Goal: Transaction & Acquisition: Purchase product/service

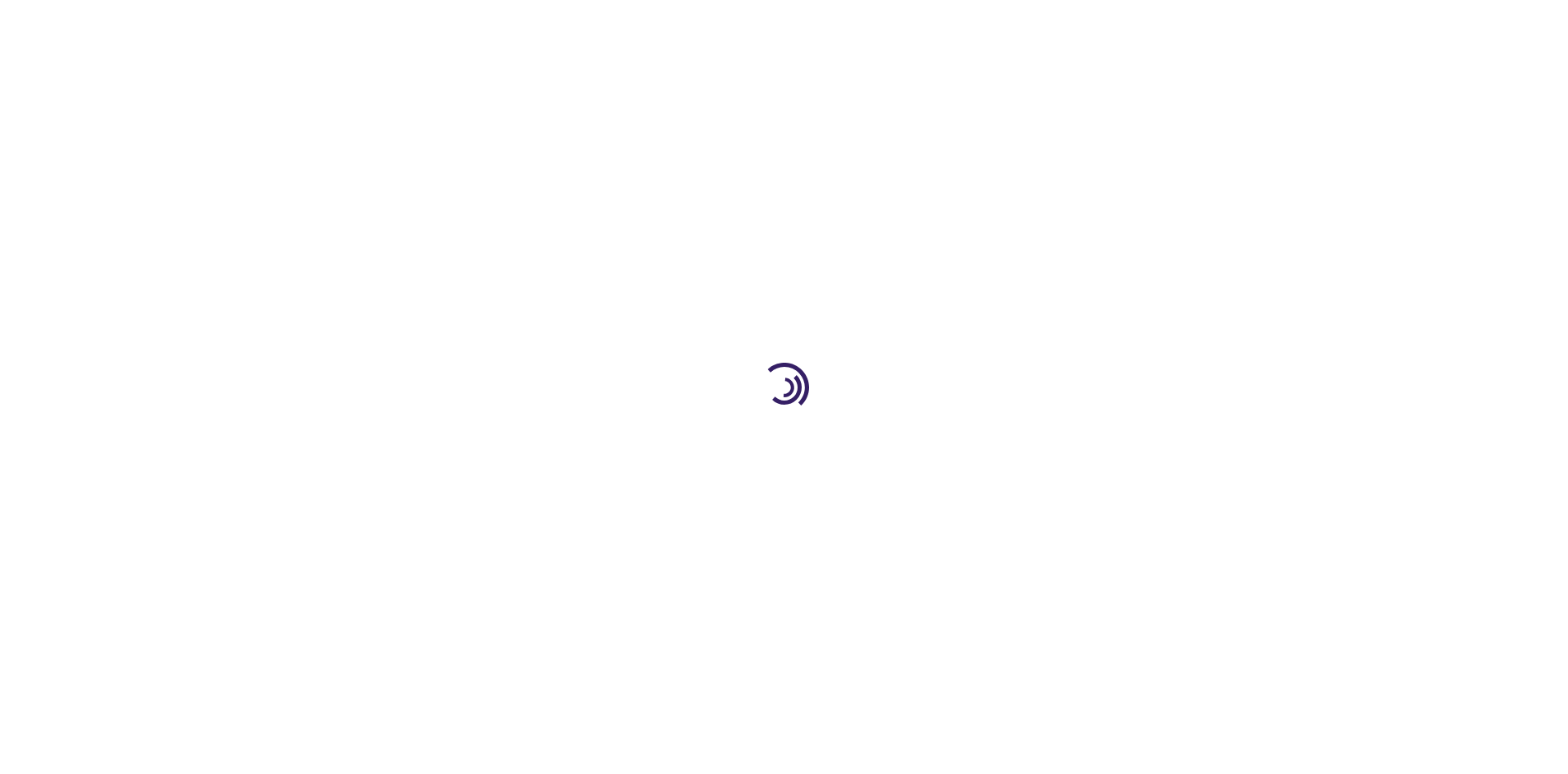
click at [1036, 25] on link "Log In" at bounding box center [1035, 25] width 32 height 13
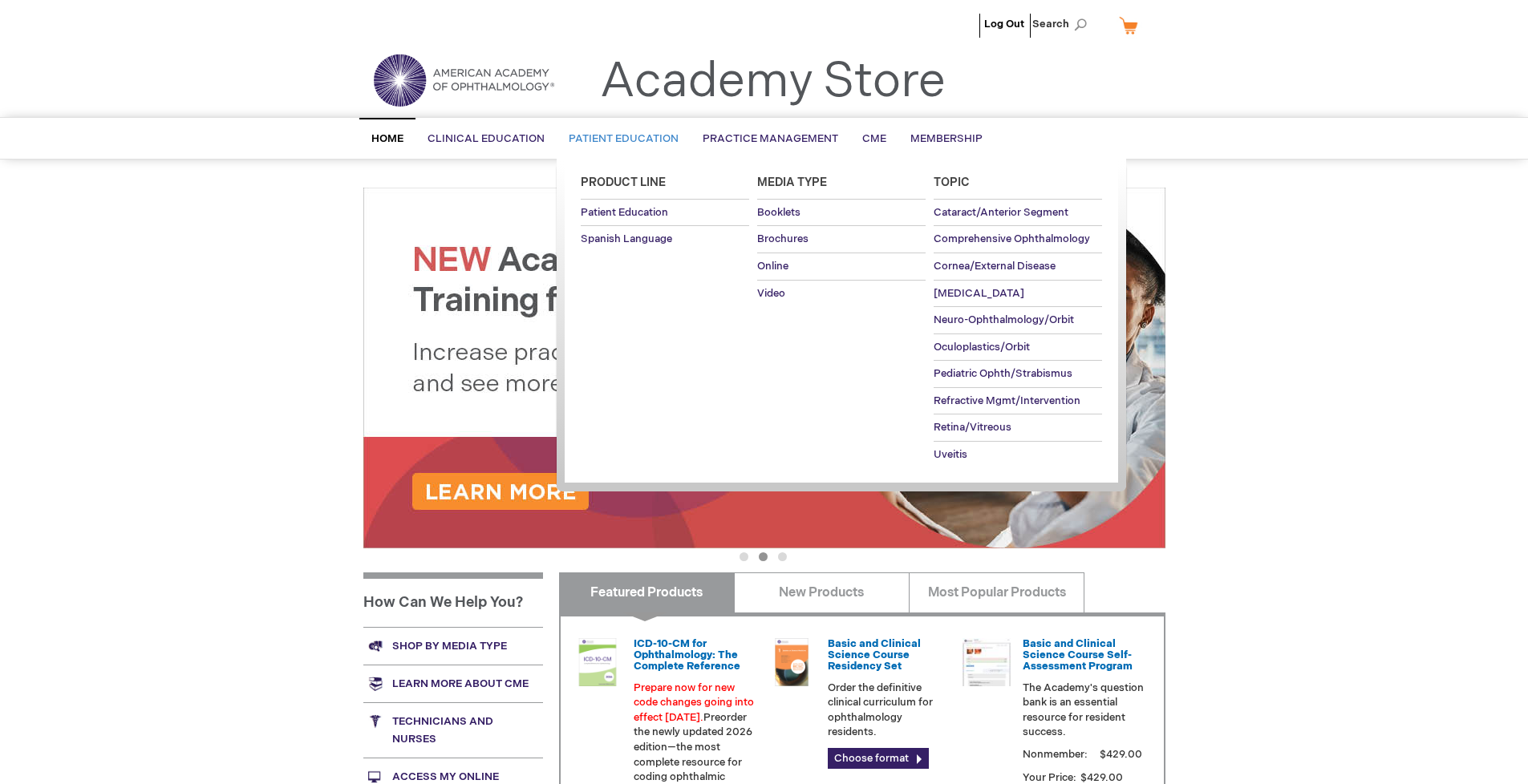
click at [619, 139] on span "Patient Education" at bounding box center [623, 139] width 110 height 13
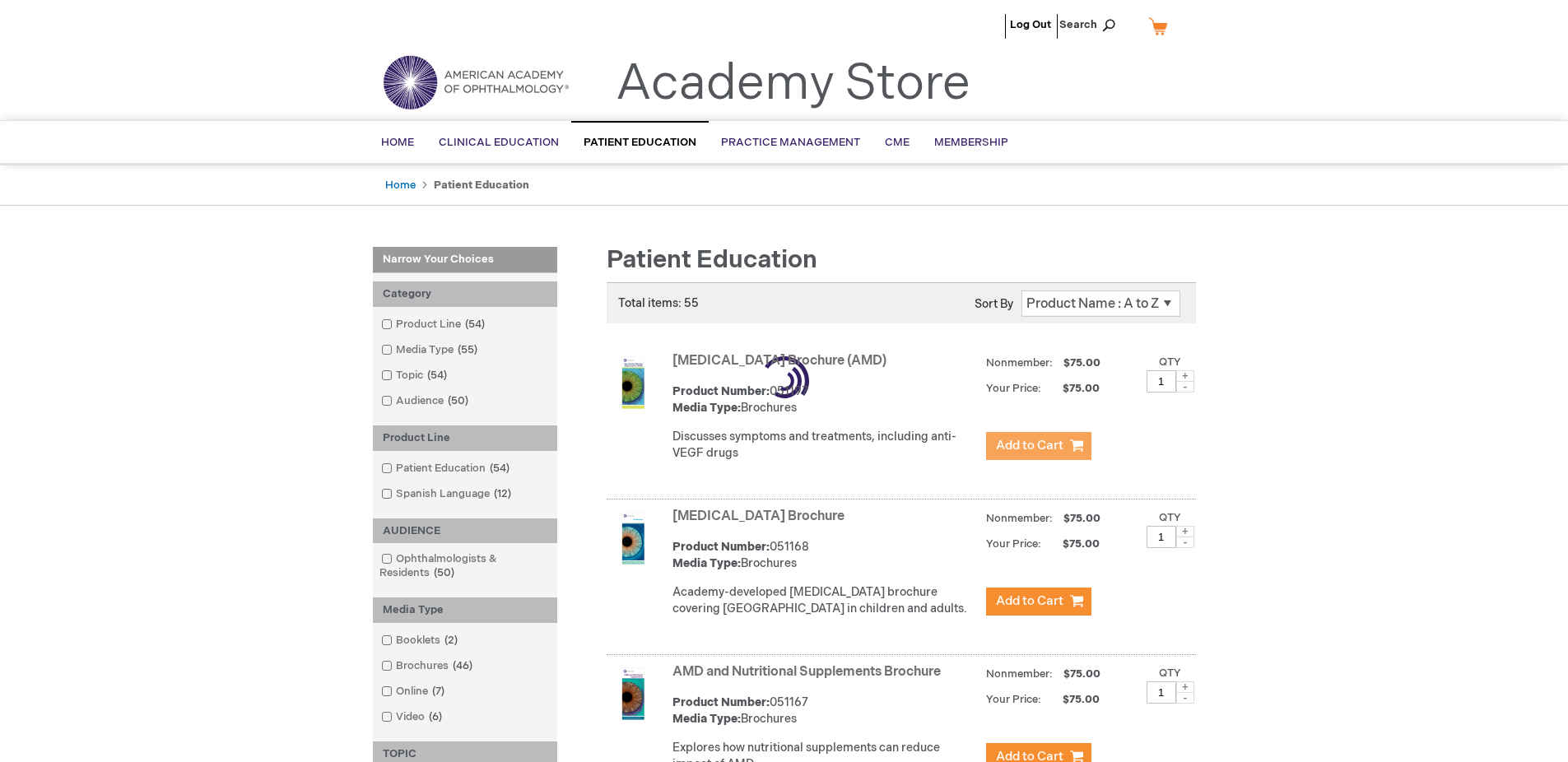
click at [1038, 446] on span "Add to Cart" at bounding box center [1029, 445] width 67 height 16
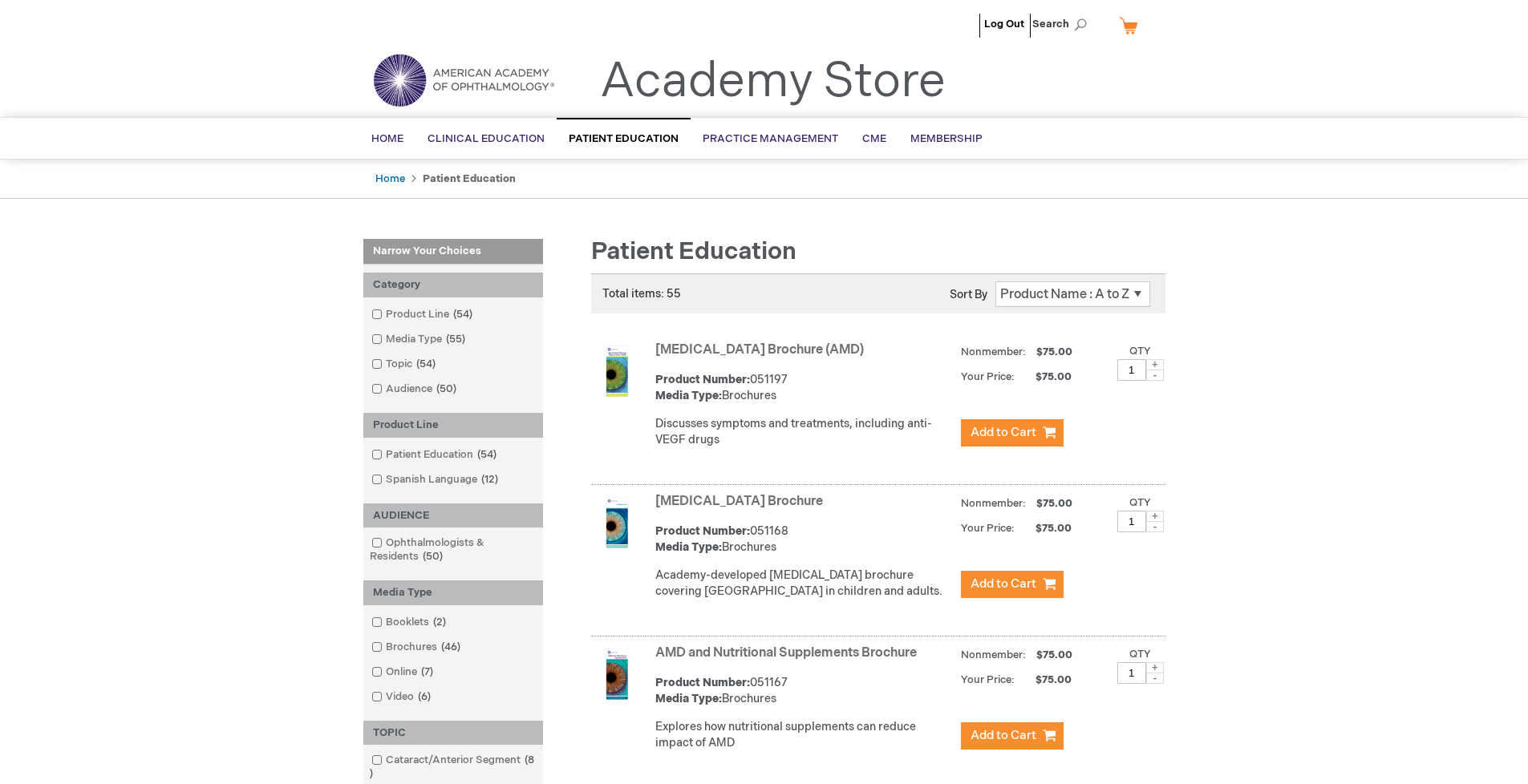
click at [789, 660] on link "AMD and Nutritional Supplements Brochure" at bounding box center [785, 653] width 261 height 15
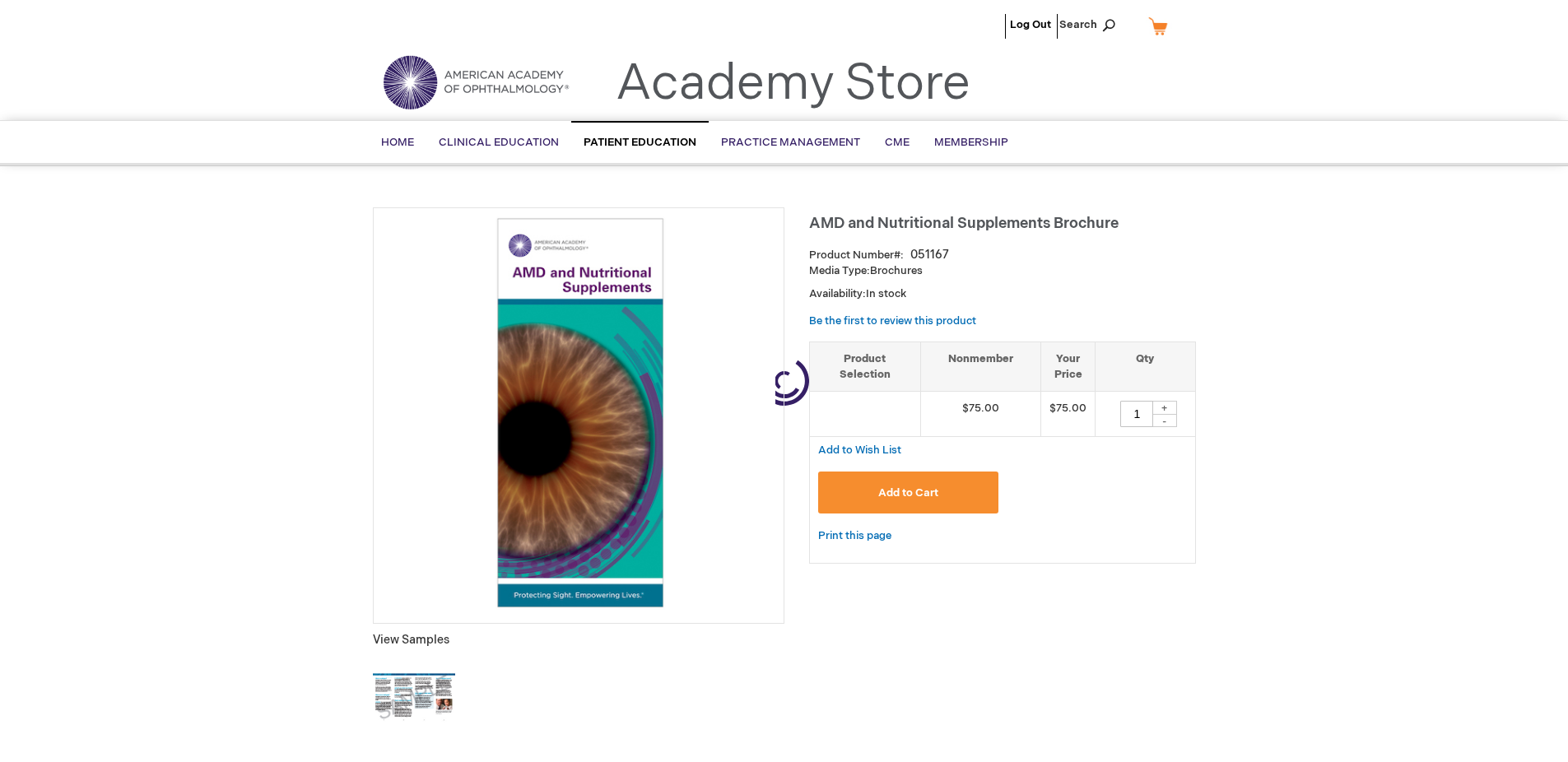
click at [908, 493] on span "Add to Cart" at bounding box center [908, 493] width 60 height 13
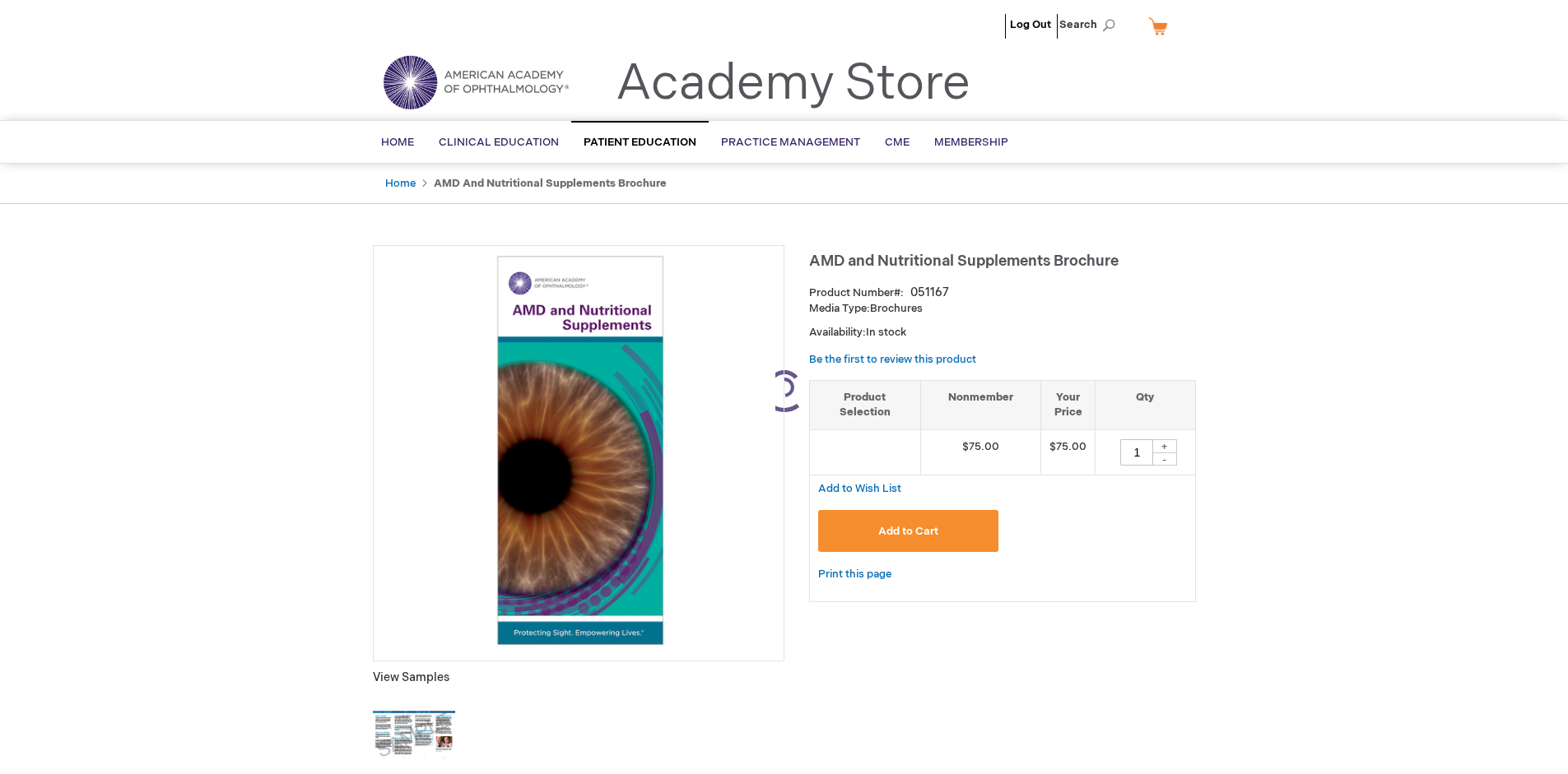
type input "1"
click at [1164, 26] on link "My Cart" at bounding box center [1165, 26] width 40 height 29
